Goal: Navigation & Orientation: Understand site structure

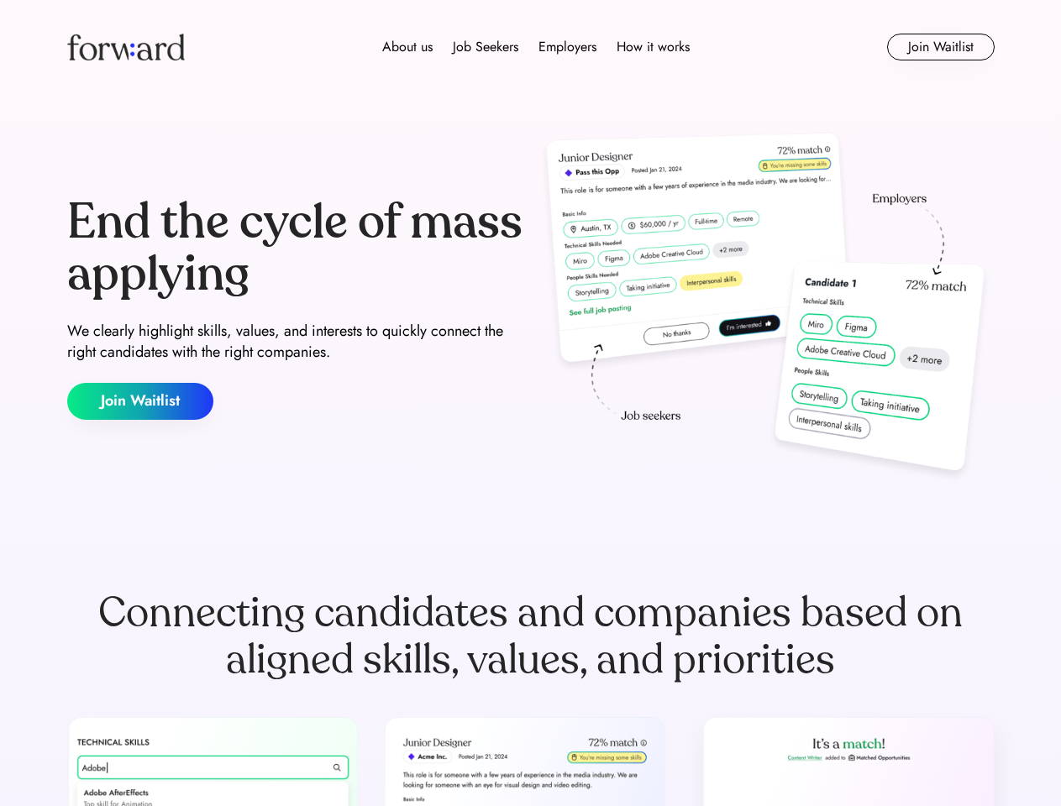
click at [530, 403] on div "End the cycle of mass applying We clearly highlight skills, values, and interes…" at bounding box center [530, 308] width 927 height 361
click at [531, 47] on div "About us Job Seekers Employers How it works" at bounding box center [536, 47] width 662 height 20
click at [126, 47] on img at bounding box center [126, 47] width 118 height 27
click at [536, 47] on div "About us Job Seekers Employers How it works" at bounding box center [536, 47] width 662 height 20
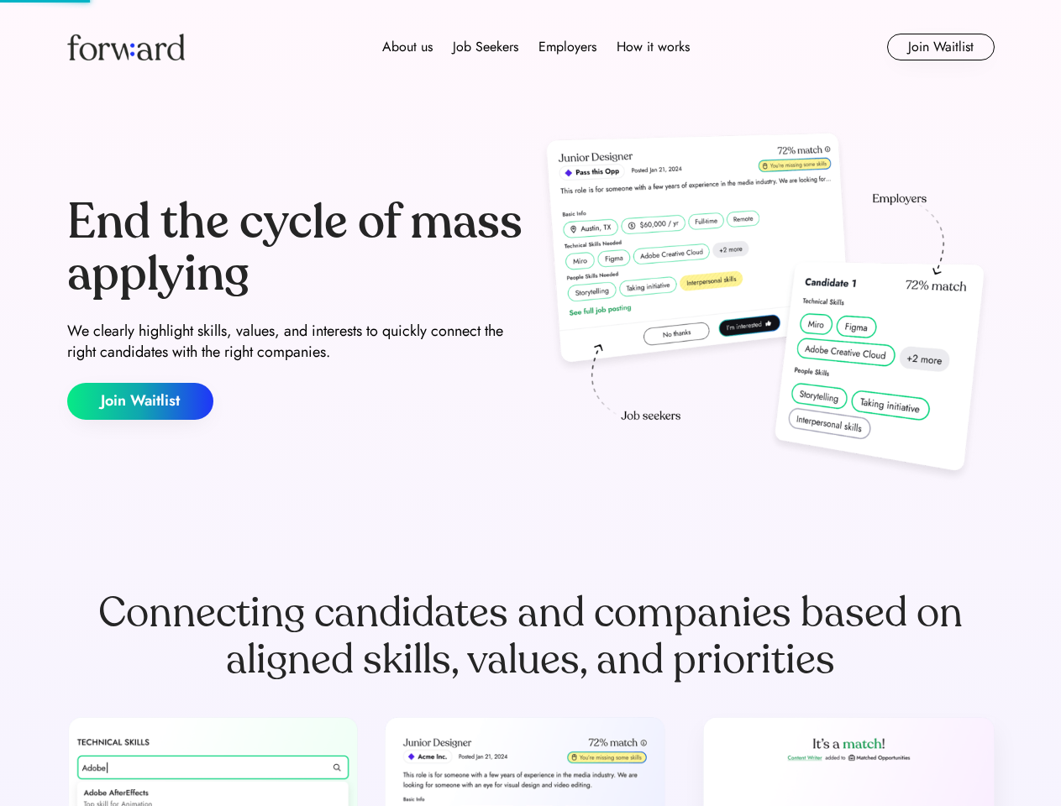
click at [407, 47] on div "About us" at bounding box center [407, 47] width 50 height 20
click at [485, 47] on div "Job Seekers" at bounding box center [486, 47] width 66 height 20
click at [567, 47] on div "Employers" at bounding box center [567, 47] width 58 height 20
click at [652, 47] on div "How it works" at bounding box center [652, 47] width 73 height 20
click at [940, 47] on button "Join Waitlist" at bounding box center [940, 47] width 107 height 27
